Goal: Task Accomplishment & Management: Complete application form

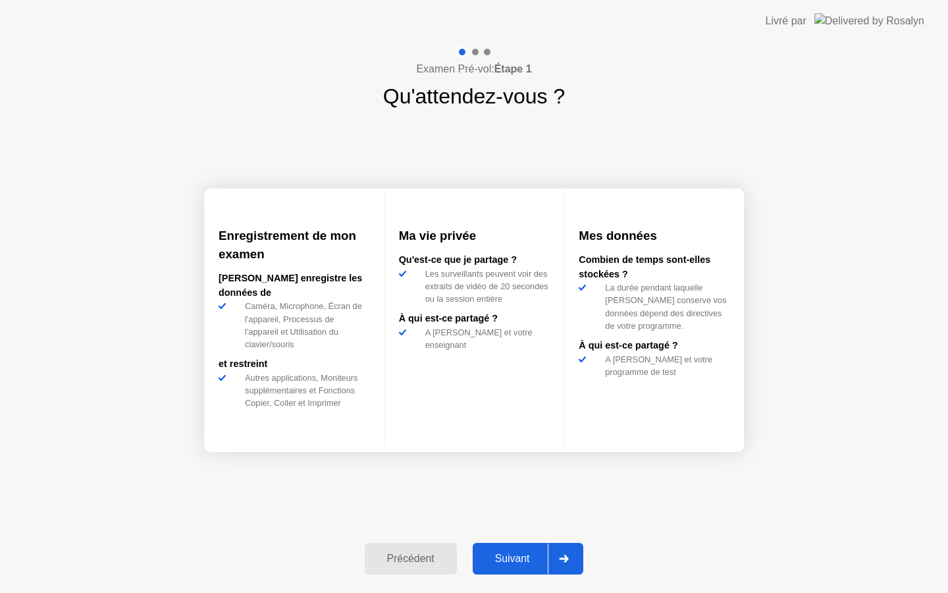
click at [519, 556] on div "Suivant" at bounding box center [513, 558] width 72 height 12
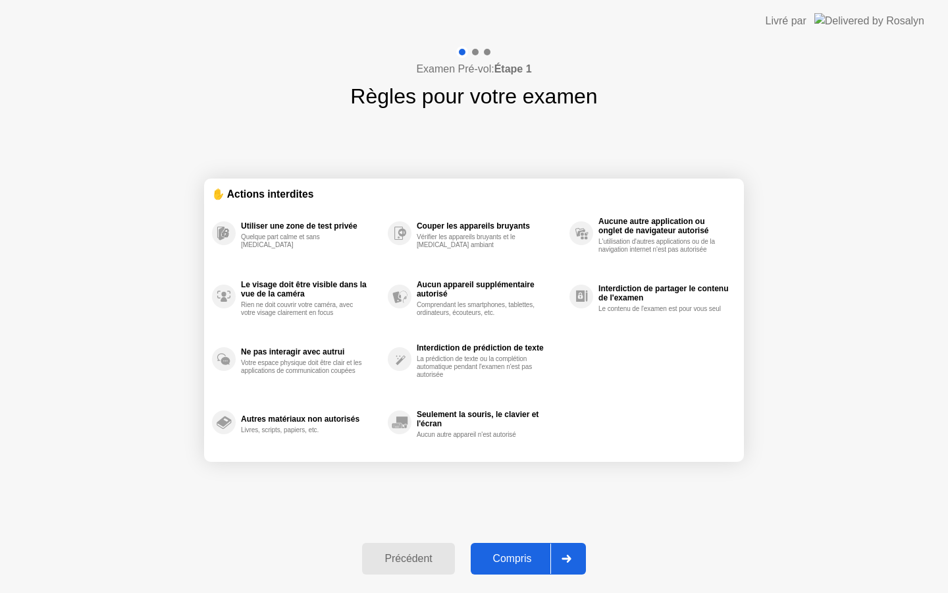
click at [519, 556] on div "Compris" at bounding box center [513, 558] width 76 height 12
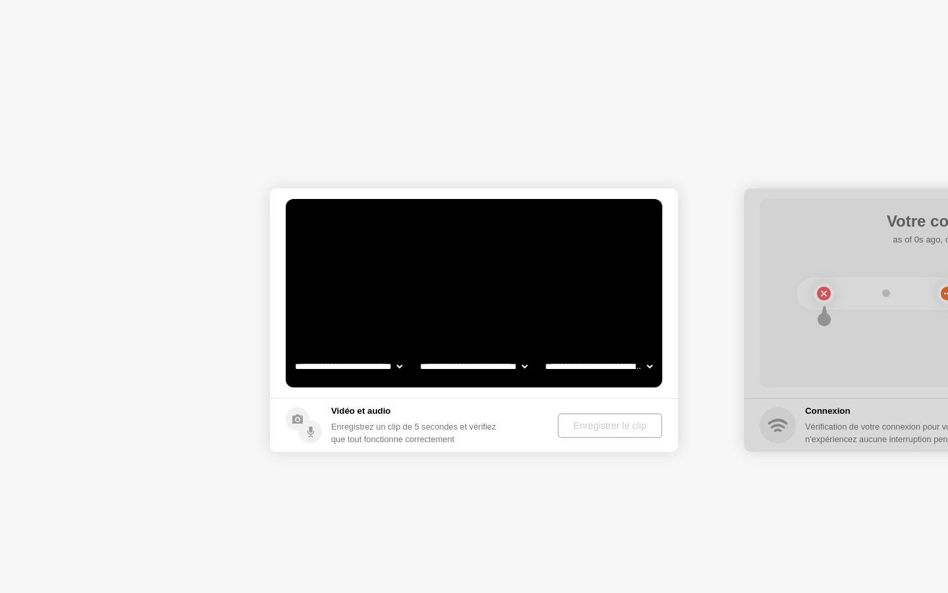
select select "**********"
select select "*******"
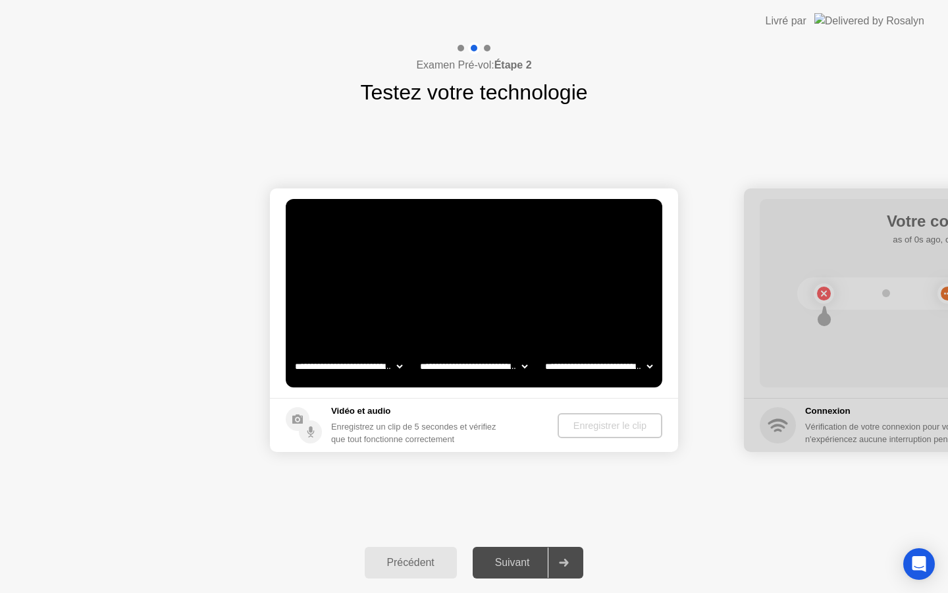
click at [582, 422] on div "Enregistrer le clip" at bounding box center [610, 425] width 94 height 11
click at [582, 422] on div "Enregistrer le clip" at bounding box center [611, 425] width 94 height 11
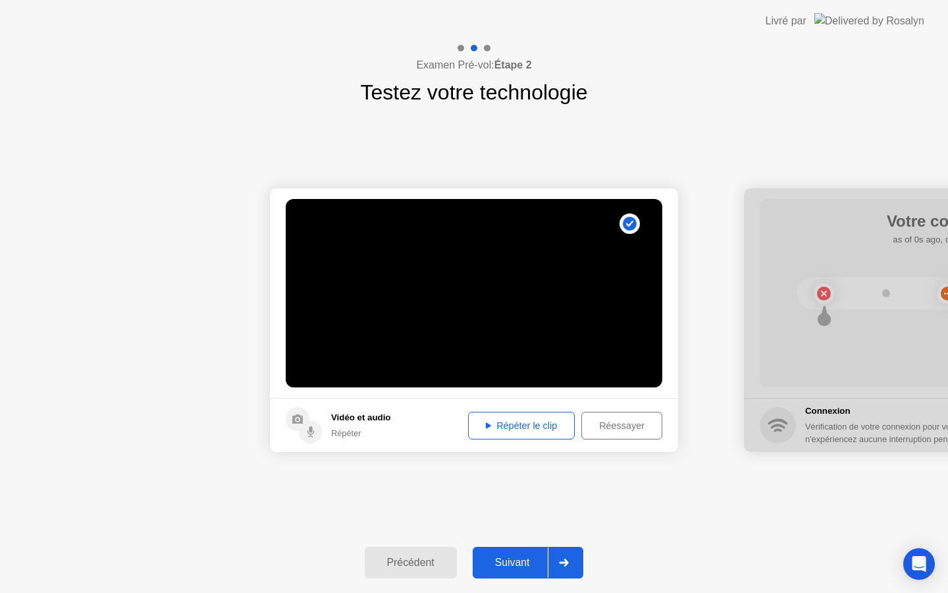
click at [524, 556] on div "Suivant" at bounding box center [513, 562] width 72 height 12
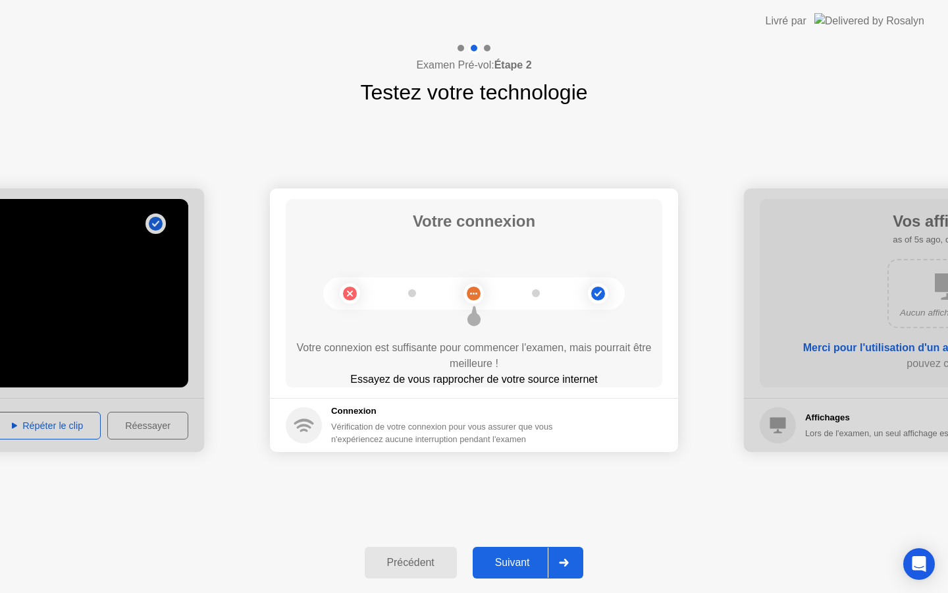
click at [510, 148] on div "**********" at bounding box center [474, 320] width 948 height 424
click at [506, 560] on div "Suivant" at bounding box center [513, 562] width 72 height 12
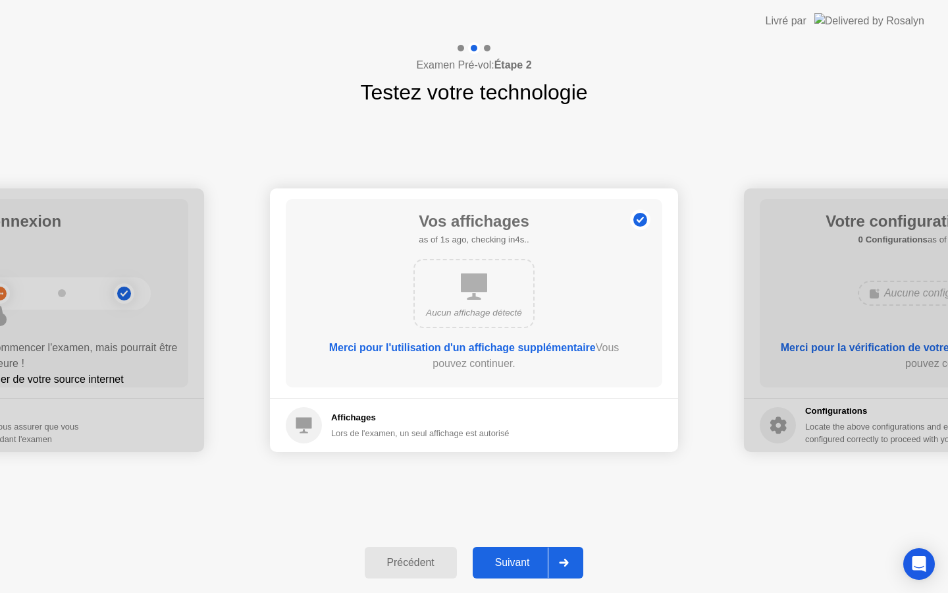
click at [508, 556] on div "Suivant" at bounding box center [513, 562] width 72 height 12
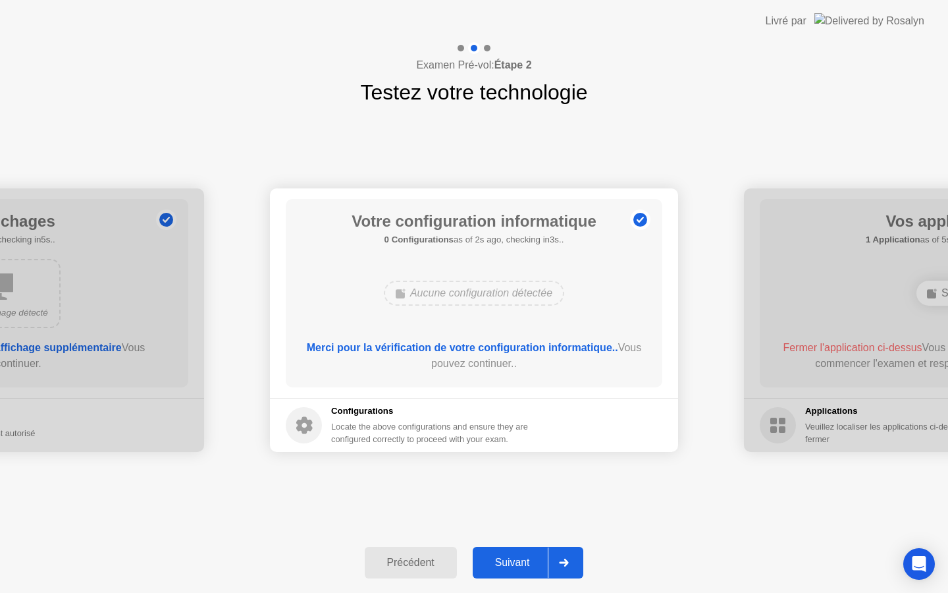
click at [508, 556] on div "Suivant" at bounding box center [513, 562] width 72 height 12
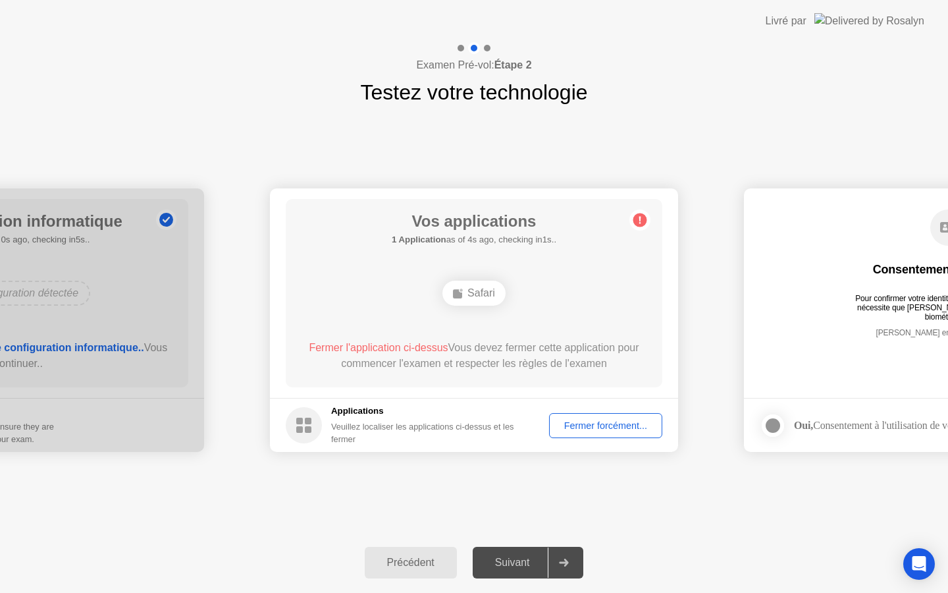
click at [573, 425] on div "Fermer forcément..." at bounding box center [606, 425] width 104 height 11
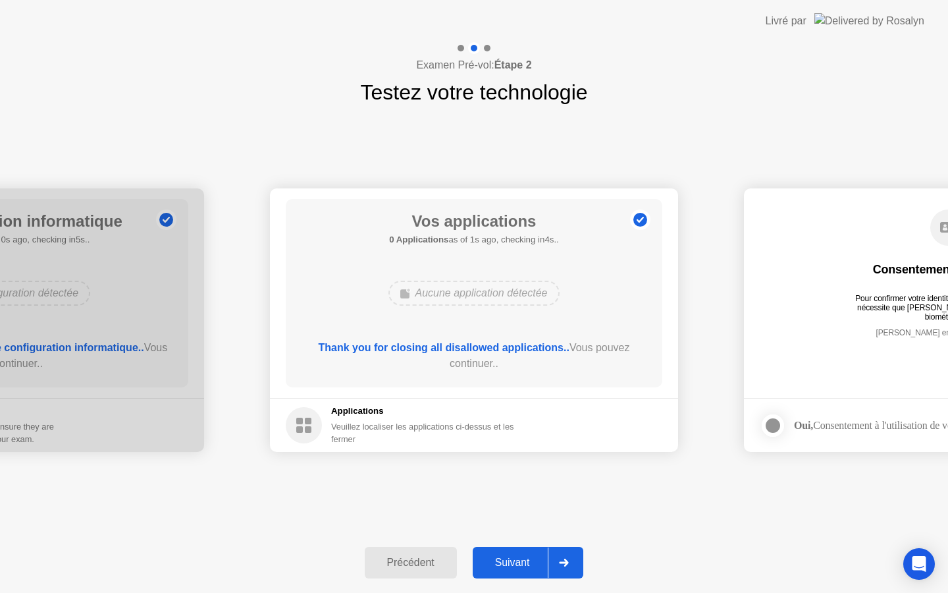
click at [497, 556] on div "Suivant" at bounding box center [513, 562] width 72 height 12
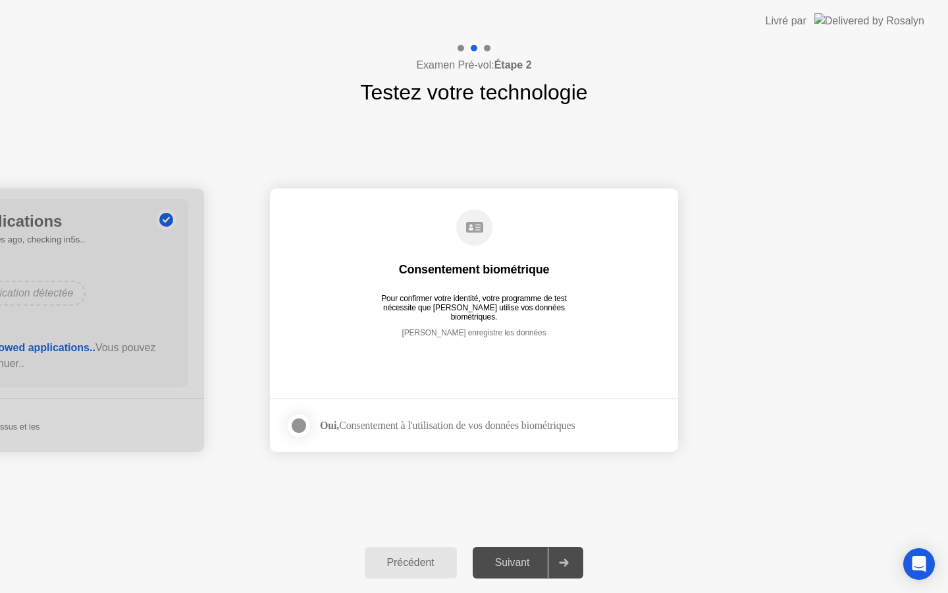
click at [296, 425] on div at bounding box center [299, 425] width 16 height 16
click at [515, 556] on div "Suivant" at bounding box center [513, 562] width 72 height 12
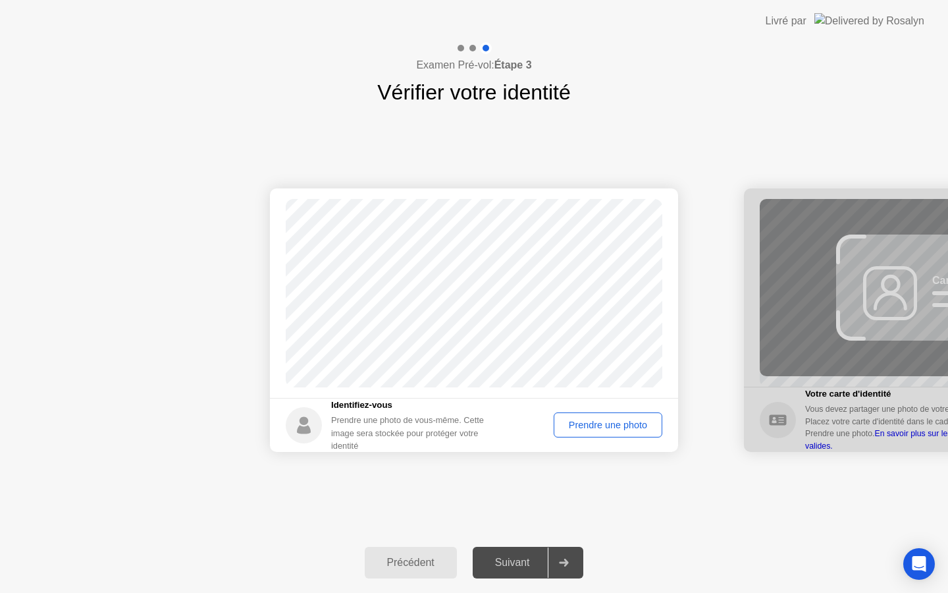
click at [587, 421] on div "Prendre une photo" at bounding box center [607, 424] width 99 height 11
click at [532, 556] on div "Suivant" at bounding box center [513, 562] width 72 height 12
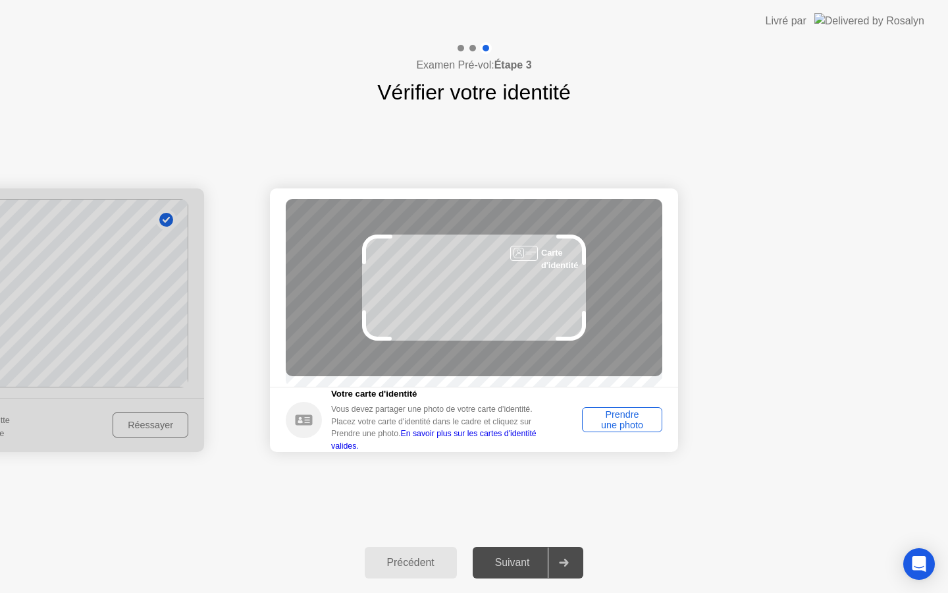
click at [613, 430] on div "Prendre une photo" at bounding box center [622, 419] width 71 height 21
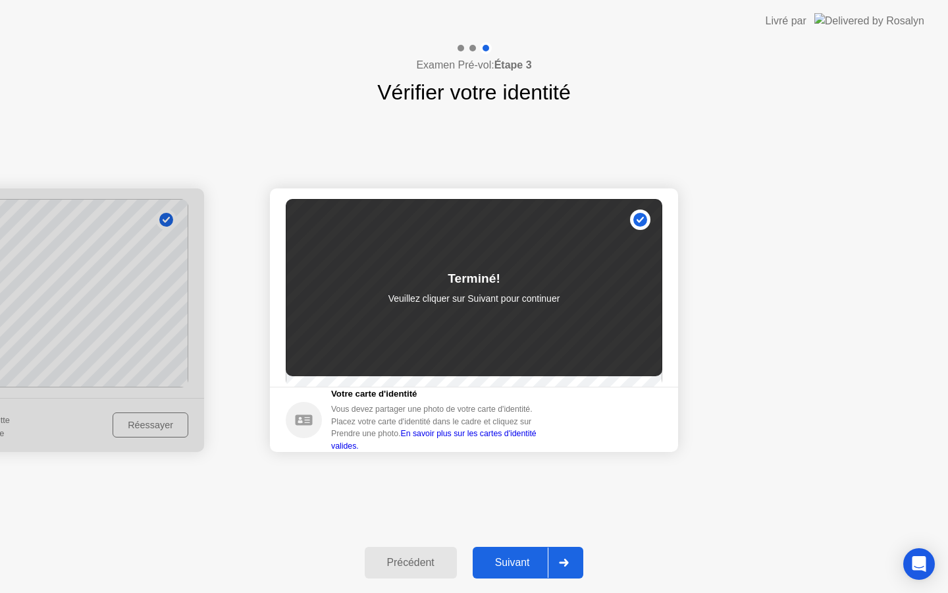
click at [514, 564] on div "Suivant" at bounding box center [513, 562] width 72 height 12
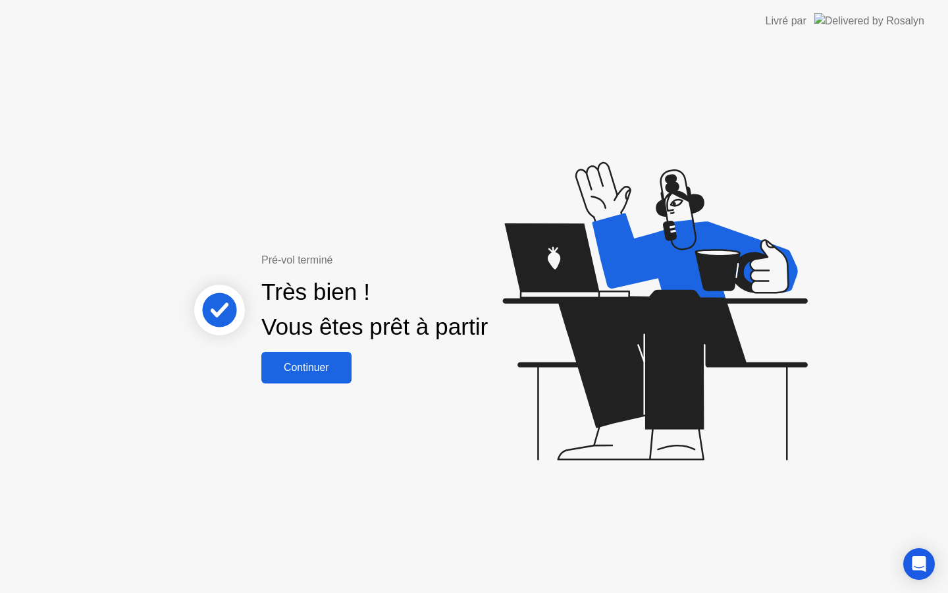
click at [346, 373] on div "Continuer" at bounding box center [306, 367] width 82 height 12
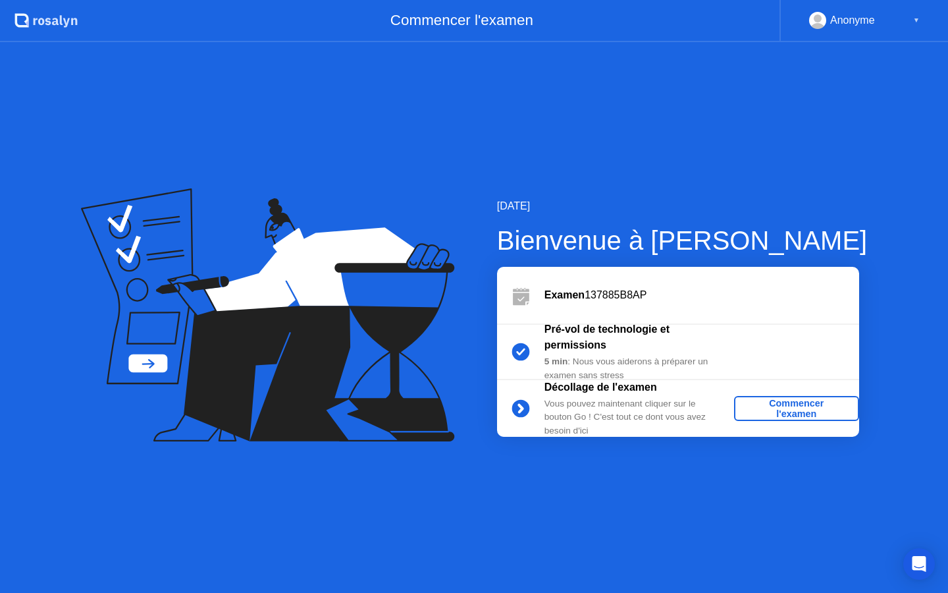
click at [812, 402] on div "Commencer l'examen" at bounding box center [796, 408] width 115 height 21
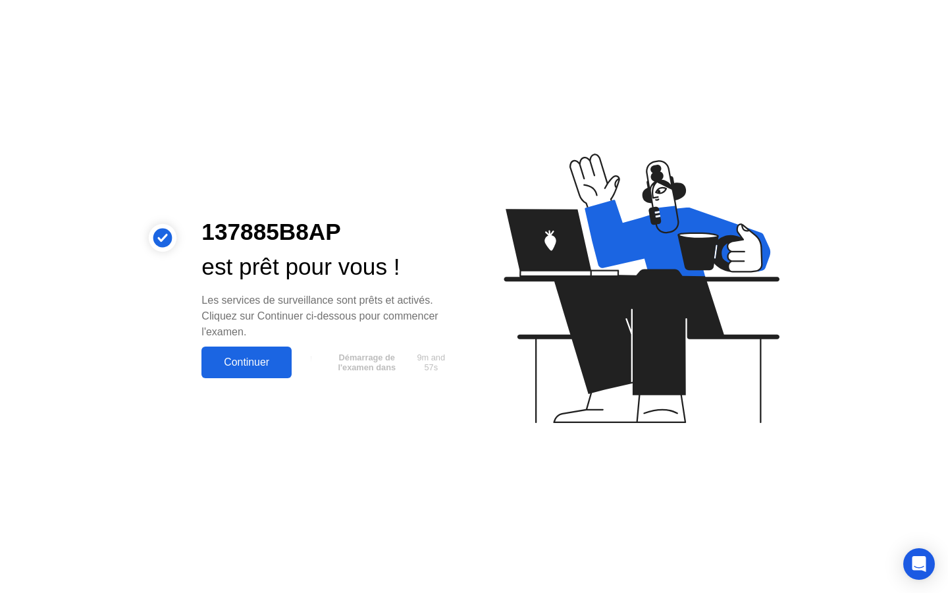
click at [207, 367] on div "Continuer" at bounding box center [246, 362] width 82 height 12
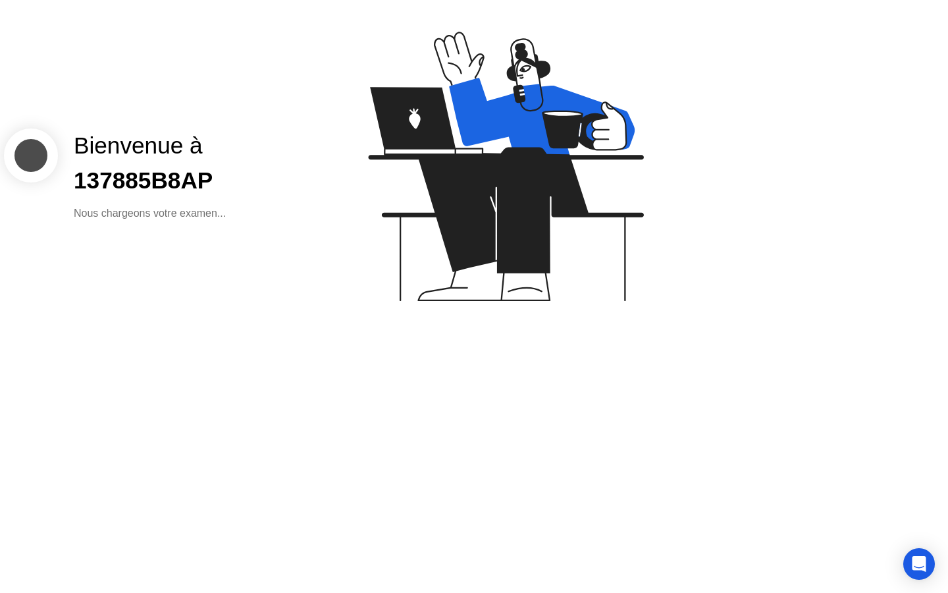
click div
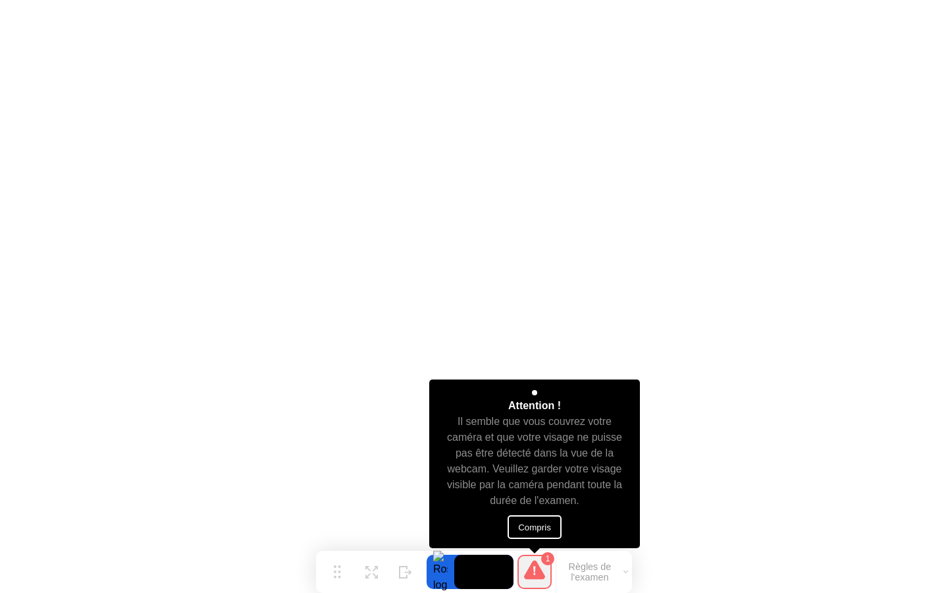
click at [553, 521] on button "Compris" at bounding box center [535, 527] width 54 height 24
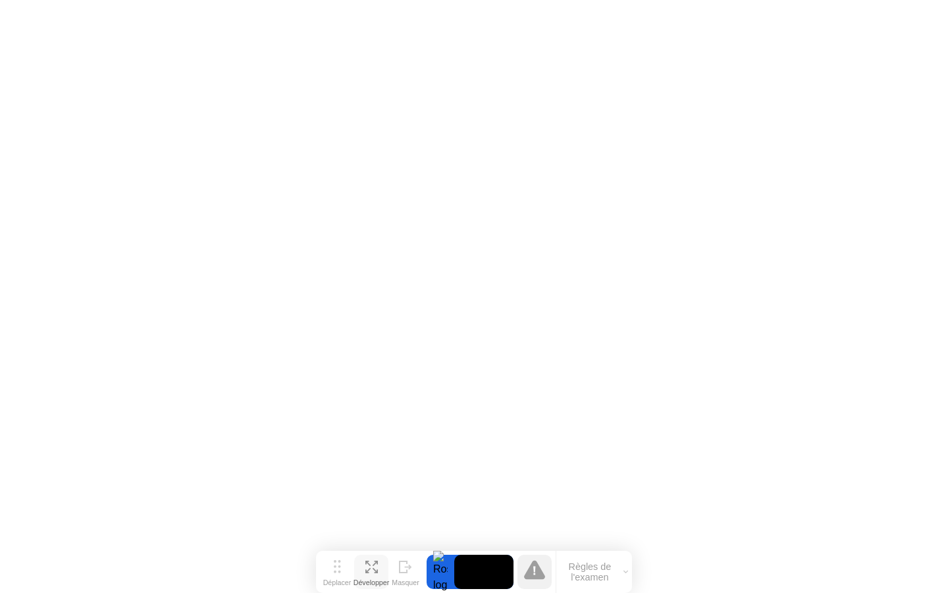
click at [372, 571] on icon at bounding box center [371, 566] width 13 height 13
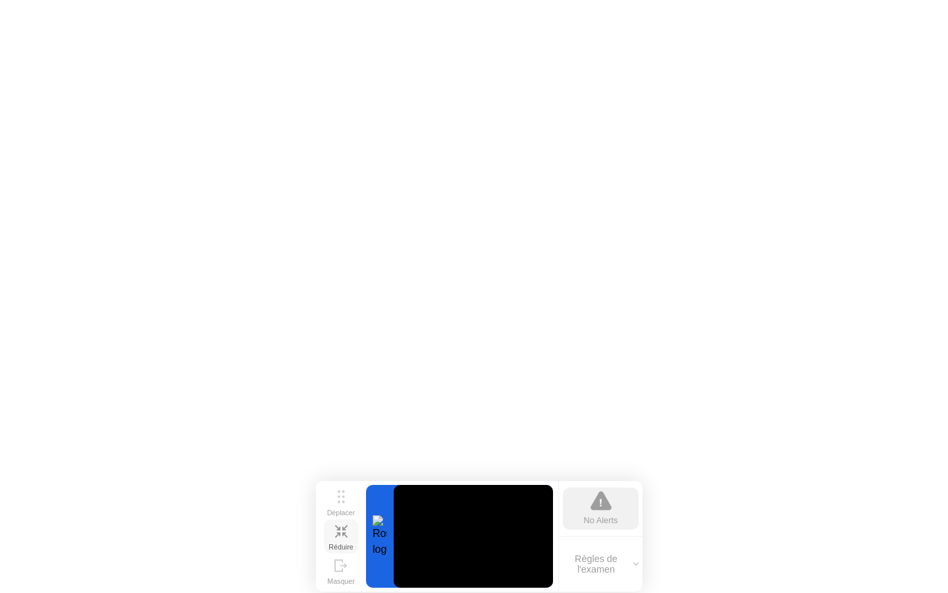
click at [346, 542] on div "Réduire" at bounding box center [341, 546] width 24 height 8
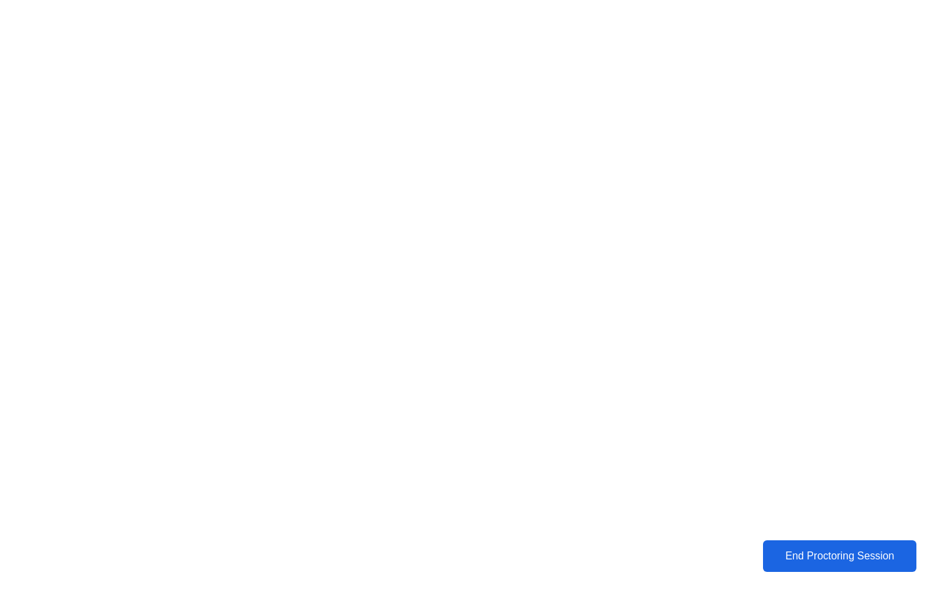
click at [859, 552] on div "End Proctoring Session" at bounding box center [840, 556] width 146 height 12
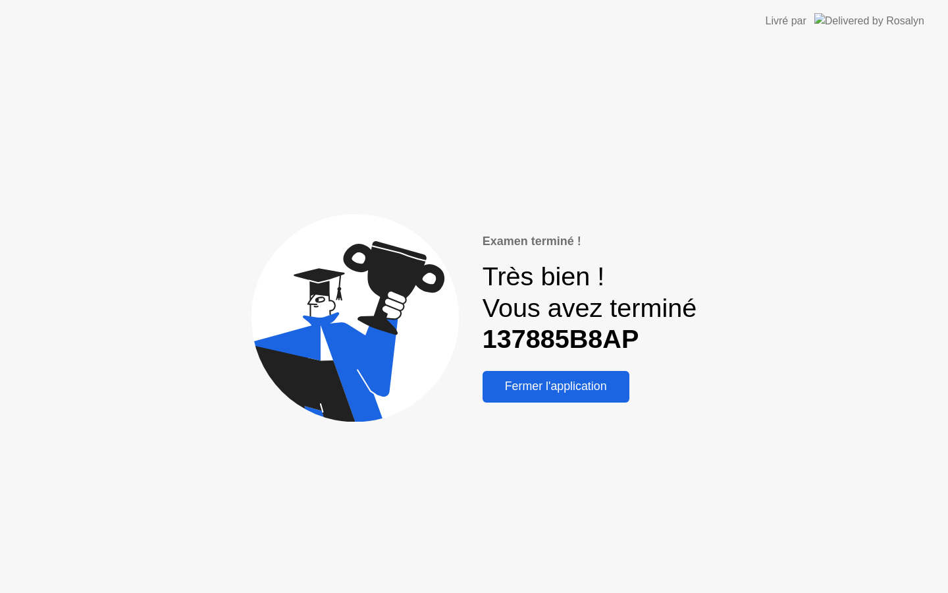
click at [610, 384] on div "Fermer l'application" at bounding box center [556, 386] width 139 height 14
